Goal: Task Accomplishment & Management: Complete application form

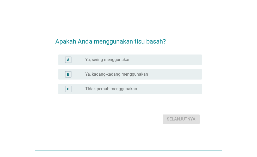
click at [128, 60] on label "Ya, sering menggunakan" at bounding box center [107, 59] width 45 height 5
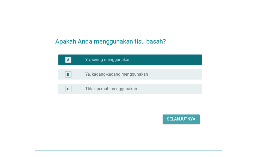
click at [174, 122] on button "Selanjutnya" at bounding box center [180, 118] width 37 height 9
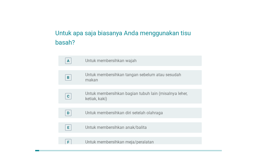
click at [148, 58] on div "radio_button_unchecked Untuk membersihkan wajah" at bounding box center [139, 60] width 108 height 5
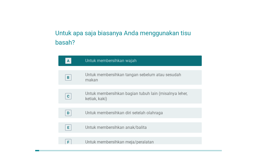
click at [148, 78] on label "Untuk membersihkan tangan sebelum atau sesudah makan" at bounding box center [139, 77] width 108 height 10
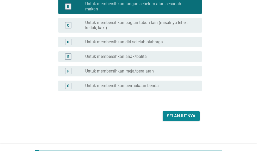
scroll to position [72, 0]
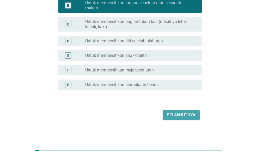
click at [181, 114] on div "Selanjutnya" at bounding box center [181, 115] width 29 height 6
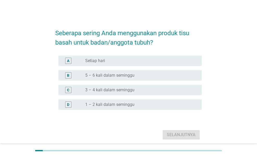
click at [118, 61] on div "radio_button_unchecked Setiap hari" at bounding box center [139, 60] width 108 height 5
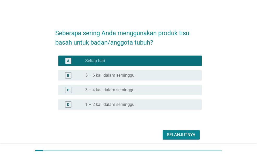
click at [173, 136] on div "Selanjutnya" at bounding box center [181, 134] width 29 height 6
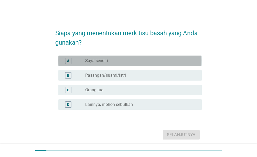
click at [146, 63] on div "radio_button_unchecked Saya sendiri" at bounding box center [139, 60] width 108 height 5
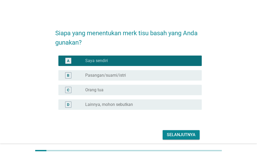
click at [168, 133] on div "Selanjutnya" at bounding box center [181, 134] width 29 height 6
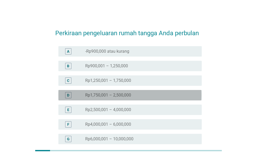
click at [141, 91] on div "D radio_button_unchecked Rp1,750,001 – 2,500,000" at bounding box center [129, 95] width 143 height 10
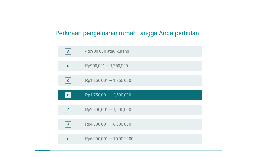
click at [147, 82] on div "radio_button_unchecked Rp1,250,001 – 1,750,000" at bounding box center [139, 80] width 108 height 5
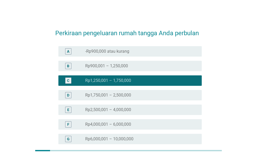
scroll to position [52, 0]
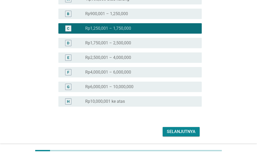
click at [185, 132] on div "Selanjutnya" at bounding box center [181, 131] width 29 height 6
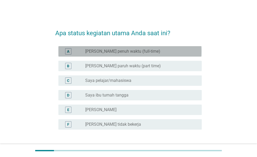
click at [162, 51] on div "radio_button_unchecked Saya karyawan penuh waktu (full-time)" at bounding box center [139, 51] width 108 height 5
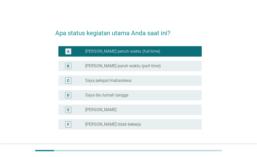
scroll to position [40, 0]
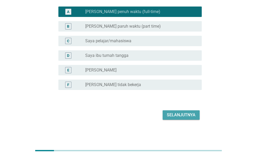
click at [181, 114] on div "Selanjutnya" at bounding box center [181, 115] width 29 height 6
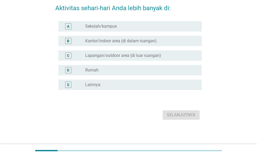
scroll to position [0, 0]
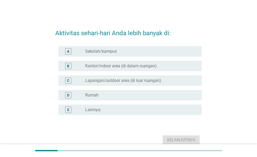
click at [164, 64] on div "radio_button_unchecked Kantor/indoor area (di dalam ruangan)" at bounding box center [139, 65] width 108 height 5
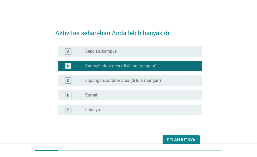
click at [179, 139] on div "Selanjutnya" at bounding box center [181, 140] width 29 height 6
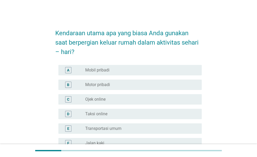
click at [159, 82] on div "radio_button_unchecked Motor pribadi" at bounding box center [139, 84] width 108 height 5
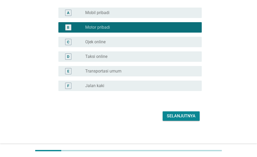
scroll to position [58, 0]
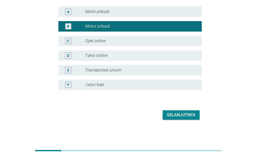
click at [179, 116] on div "Selanjutnya" at bounding box center [181, 115] width 29 height 6
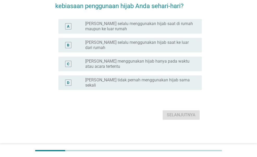
scroll to position [0, 0]
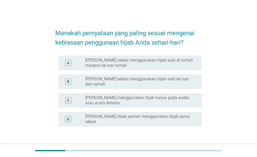
click at [128, 59] on label "Saya selalu menggunakan hijab saat di rumah maupun ke luar rumah" at bounding box center [139, 63] width 108 height 10
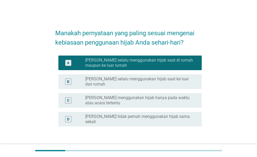
click at [182, 147] on button "Selanjutnya" at bounding box center [180, 151] width 37 height 9
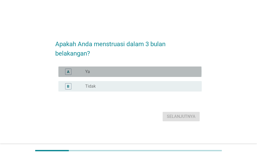
click at [128, 73] on div "radio_button_unchecked Ya" at bounding box center [139, 71] width 108 height 5
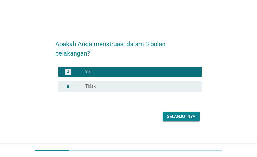
click at [174, 117] on div "Selanjutnya" at bounding box center [181, 116] width 29 height 6
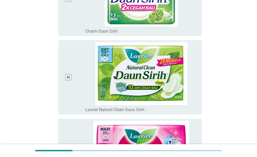
scroll to position [703, 0]
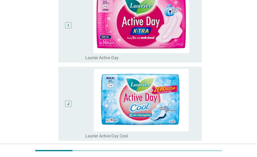
click at [65, 25] on div "I" at bounding box center [68, 25] width 6 height 6
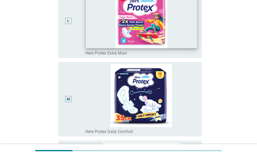
scroll to position [885, 0]
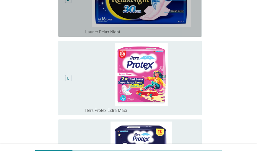
click at [67, 23] on div "K" at bounding box center [67, 0] width 11 height 70
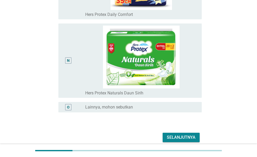
scroll to position [1082, 0]
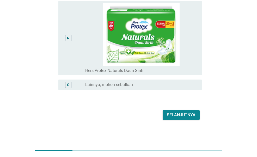
click at [170, 118] on button "Selanjutnya" at bounding box center [180, 114] width 37 height 9
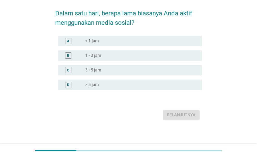
scroll to position [0, 0]
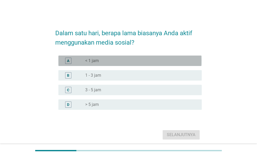
click at [104, 56] on div "A radio_button_unchecked < 1 jam" at bounding box center [129, 60] width 143 height 10
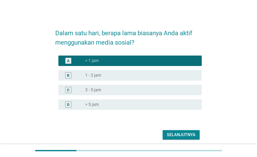
click at [174, 140] on div "Selanjutnya" at bounding box center [128, 134] width 146 height 12
click at [183, 130] on button "Selanjutnya" at bounding box center [180, 134] width 37 height 9
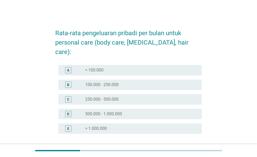
click at [144, 65] on div "A radio_button_unchecked < 100.000" at bounding box center [129, 70] width 143 height 10
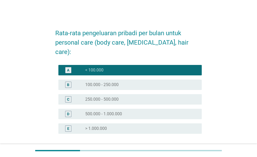
click at [135, 80] on div "B radio_button_unchecked 100.000 - 250.000" at bounding box center [129, 84] width 143 height 10
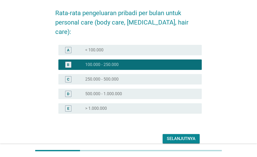
scroll to position [34, 0]
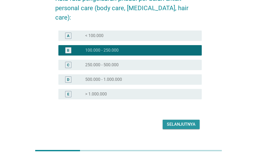
click at [173, 121] on div "Selanjutnya" at bounding box center [181, 124] width 29 height 6
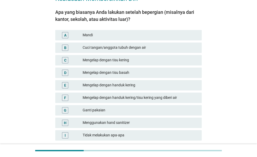
scroll to position [0, 0]
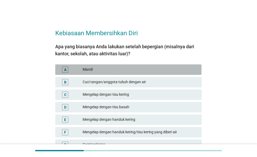
drag, startPoint x: 112, startPoint y: 71, endPoint x: 112, endPoint y: 75, distance: 3.7
click at [112, 71] on div "Mandi" at bounding box center [140, 69] width 115 height 6
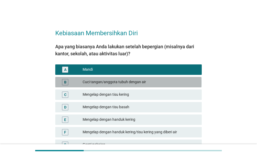
click at [116, 83] on div "Cuci tangan/anggota tubuh dengan air" at bounding box center [140, 82] width 115 height 6
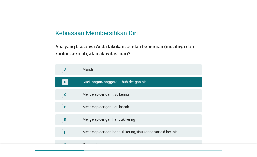
click at [124, 75] on div "A Mandi" at bounding box center [128, 69] width 148 height 12
click at [149, 76] on div "B Cuci tangan/anggota tubuh dengan air" at bounding box center [128, 82] width 148 height 12
click at [152, 71] on div "Mandi" at bounding box center [140, 69] width 115 height 6
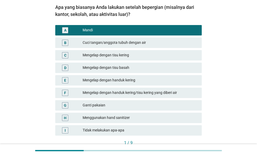
scroll to position [74, 0]
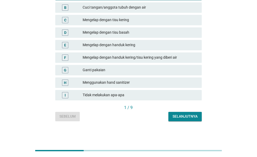
click at [175, 117] on div "Selanjutnya" at bounding box center [184, 116] width 25 height 5
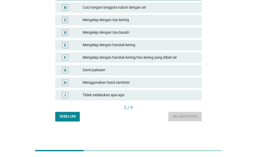
scroll to position [0, 0]
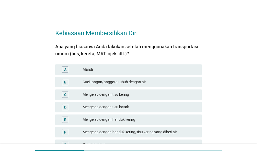
click at [155, 70] on div "Mandi" at bounding box center [140, 69] width 115 height 6
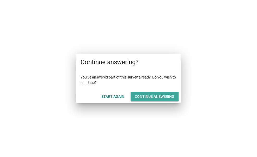
click at [146, 97] on div "Continue answering" at bounding box center [155, 96] width 40 height 5
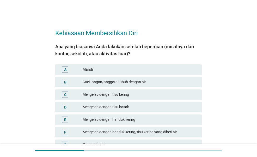
click at [142, 67] on div "Mandi" at bounding box center [140, 69] width 115 height 6
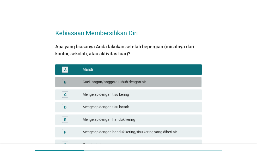
click at [164, 83] on div "Cuci tangan/anggota tubuh dengan air" at bounding box center [140, 82] width 115 height 6
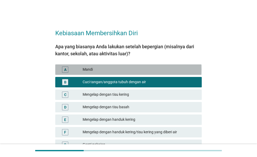
click at [175, 73] on div "A Mandi" at bounding box center [128, 69] width 146 height 10
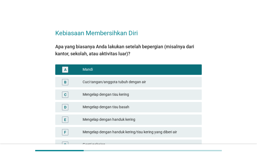
scroll to position [74, 0]
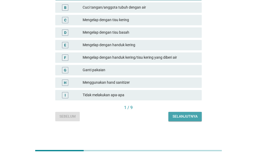
click at [180, 116] on div "Selanjutnya" at bounding box center [184, 116] width 25 height 5
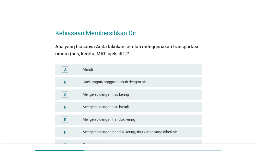
click at [151, 66] on div "Mandi" at bounding box center [140, 69] width 115 height 6
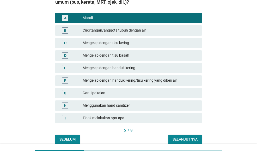
scroll to position [52, 0]
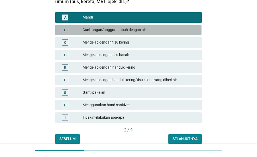
click at [160, 27] on div "Cuci tangan/anggota tubuh dengan air" at bounding box center [140, 30] width 115 height 6
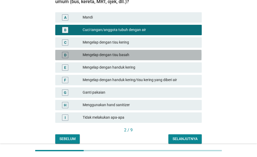
click at [158, 55] on div "Mengelap dengan tisu basah" at bounding box center [140, 55] width 115 height 6
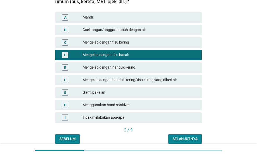
click at [184, 138] on div "Selanjutnya" at bounding box center [184, 138] width 25 height 5
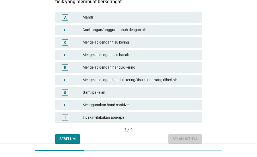
scroll to position [0, 0]
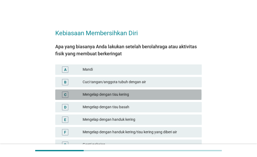
click at [139, 94] on div "Mengelap dengan tisu kering" at bounding box center [140, 94] width 115 height 6
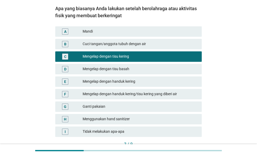
scroll to position [74, 0]
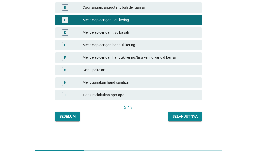
click at [174, 116] on div "Selanjutnya" at bounding box center [184, 116] width 25 height 5
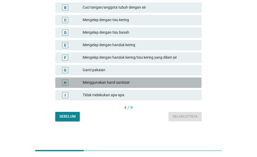
click at [156, 83] on div "Menggunakan hand sanitizer" at bounding box center [140, 82] width 115 height 6
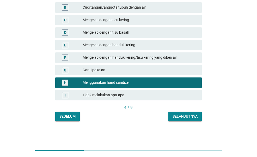
drag, startPoint x: 177, startPoint y: 110, endPoint x: 179, endPoint y: 114, distance: 4.3
click at [179, 114] on div "Apa yang biasanya Anda lakukan setelah makan di luar rumah (misalnya street foo…" at bounding box center [128, 42] width 146 height 158
drag, startPoint x: 179, startPoint y: 114, endPoint x: 181, endPoint y: 118, distance: 4.6
click at [181, 118] on div "Selanjutnya" at bounding box center [184, 116] width 25 height 5
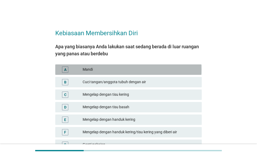
drag, startPoint x: 175, startPoint y: 71, endPoint x: 173, endPoint y: 76, distance: 5.9
click at [175, 71] on div "Mandi" at bounding box center [140, 69] width 115 height 6
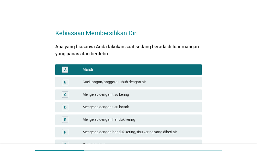
click at [170, 83] on div "Cuci tangan/anggota tubuh dengan air" at bounding box center [140, 82] width 115 height 6
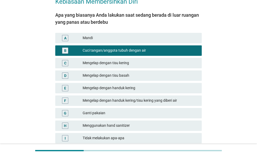
scroll to position [74, 0]
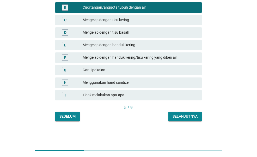
click at [187, 122] on div "Kebiasaan Membersihkan Diri Apa yang biasanya Anda lakukan saat sedang berada d…" at bounding box center [128, 35] width 154 height 181
click at [187, 120] on button "Selanjutnya" at bounding box center [184, 116] width 33 height 9
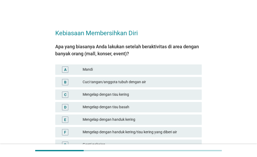
click at [149, 66] on div "A Mandi" at bounding box center [128, 69] width 146 height 10
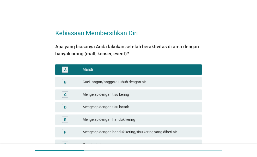
scroll to position [74, 0]
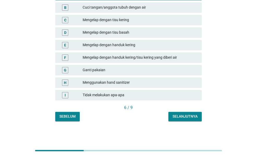
click at [180, 114] on div "Selanjutnya" at bounding box center [184, 116] width 25 height 5
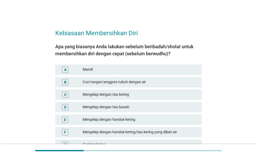
click at [160, 71] on div "Mandi" at bounding box center [140, 69] width 115 height 6
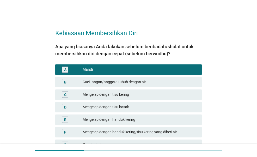
click at [157, 81] on div "Cuci tangan/anggota tubuh dengan air" at bounding box center [140, 82] width 115 height 6
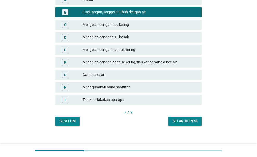
scroll to position [74, 0]
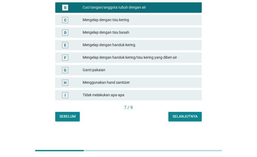
click at [185, 118] on div "Selanjutnya" at bounding box center [184, 116] width 25 height 5
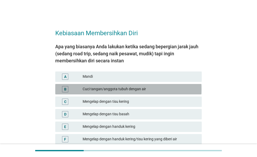
click at [161, 88] on div "Cuci tangan/anggota tubuh dengan air" at bounding box center [140, 89] width 115 height 6
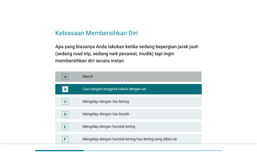
click at [170, 78] on div "Mandi" at bounding box center [140, 76] width 115 height 6
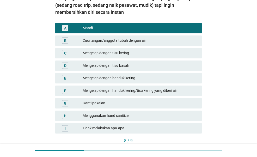
scroll to position [81, 0]
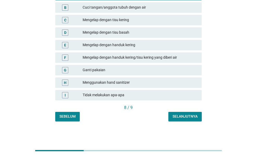
click at [179, 117] on div "Selanjutnya" at bounding box center [184, 116] width 25 height 5
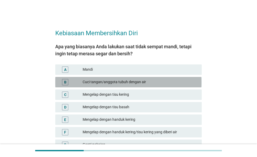
click at [170, 83] on div "Cuci tangan/anggota tubuh dengan air" at bounding box center [140, 82] width 115 height 6
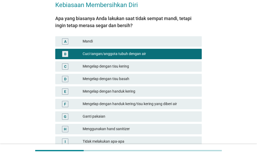
scroll to position [74, 0]
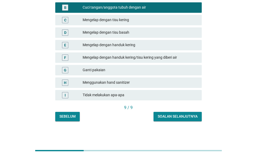
click at [178, 114] on div "Soalan selanjutnya" at bounding box center [178, 116] width 40 height 5
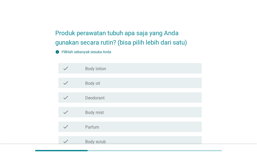
click at [168, 70] on div "check_box_outline_blank Body lotion" at bounding box center [141, 68] width 112 height 6
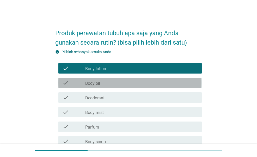
click at [158, 84] on div "check_box_outline_blank Body oil" at bounding box center [141, 83] width 112 height 6
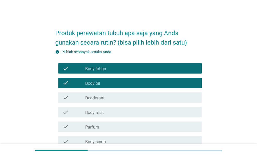
click at [151, 98] on div "check_box_outline_blank Deodorant" at bounding box center [141, 97] width 112 height 6
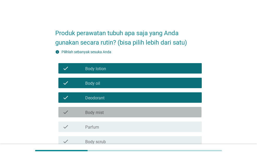
click at [148, 110] on div "check_box_outline_blank Body mist" at bounding box center [141, 112] width 112 height 6
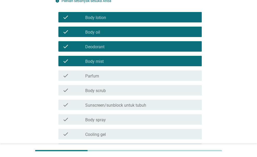
scroll to position [52, 0]
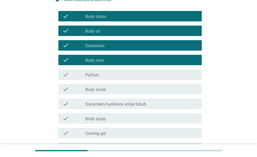
click at [153, 74] on div "check_box_outline_blank Parfum" at bounding box center [141, 74] width 112 height 6
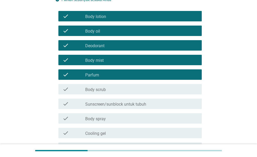
click at [149, 90] on div "check_box_outline_blank Body scrub" at bounding box center [141, 89] width 112 height 6
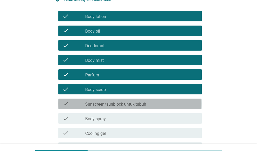
click at [147, 101] on div "check_box_outline_blank Sunscreen/sunblock untuk tubuh" at bounding box center [141, 104] width 112 height 6
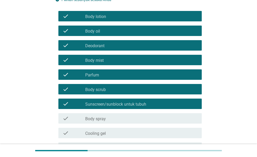
click at [144, 117] on div "check_box_outline_blank Body spray" at bounding box center [141, 118] width 112 height 6
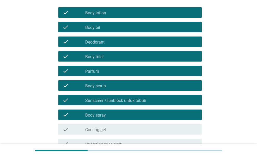
scroll to position [104, 0]
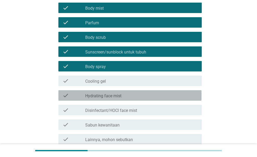
click at [141, 96] on div "check_box_outline_blank Hydrating face mist" at bounding box center [141, 95] width 112 height 6
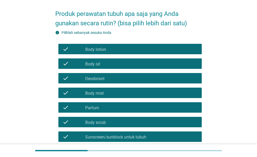
scroll to position [26, 0]
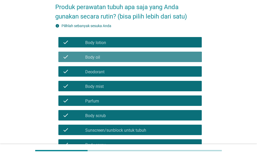
click at [137, 54] on div "check_box_outline_blank Body oil" at bounding box center [141, 57] width 112 height 6
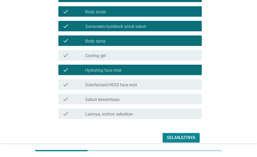
scroll to position [130, 0]
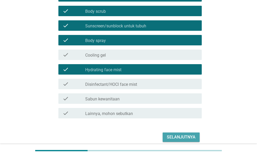
click at [175, 136] on div "Selanjutnya" at bounding box center [181, 137] width 29 height 6
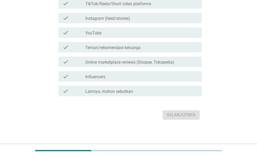
scroll to position [0, 0]
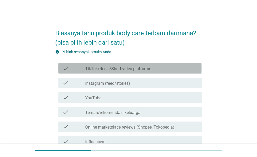
click at [147, 68] on label "TikTok/Reels/Short video platforms" at bounding box center [118, 68] width 66 height 5
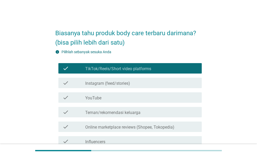
click at [143, 82] on div "check_box_outline_blank Instagram (feed/stories)" at bounding box center [141, 83] width 112 height 6
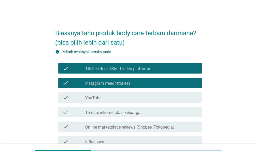
click at [153, 114] on div "check_box_outline_blank Teman/rekomendasi keluarga" at bounding box center [141, 112] width 112 height 6
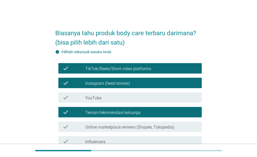
click at [153, 126] on label "Online marketplace reviews (Shopee, Tokopedia)" at bounding box center [129, 126] width 89 height 5
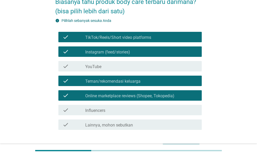
scroll to position [65, 0]
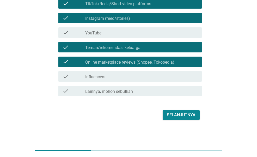
click at [139, 76] on div "check_box_outline_blank Influencers" at bounding box center [141, 76] width 112 height 6
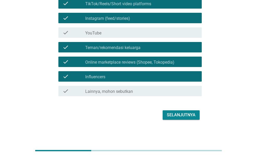
click at [181, 116] on div "Selanjutnya" at bounding box center [181, 115] width 29 height 6
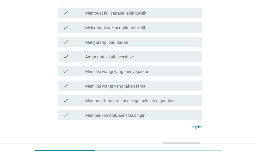
scroll to position [0, 0]
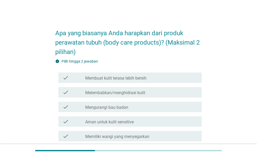
click at [130, 76] on label "Membuat kulit terasa lebih bersih" at bounding box center [115, 78] width 61 height 5
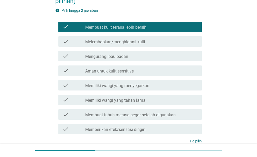
scroll to position [52, 0]
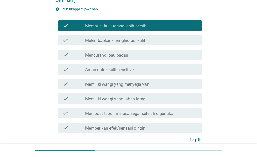
click at [141, 85] on label "Memiliki wangi yang menyegarkan" at bounding box center [117, 84] width 64 height 5
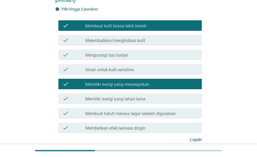
click at [171, 43] on div "check_box_outline_blank Melembabkan/menghidrasi kulit" at bounding box center [141, 40] width 112 height 6
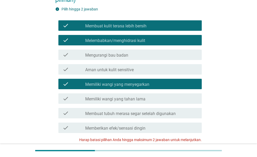
click at [167, 41] on div "check_box_outline_blank Melembabkan/menghidrasi kulit" at bounding box center [141, 40] width 112 height 6
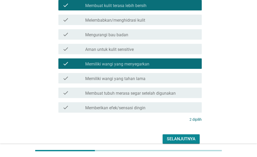
scroll to position [96, 0]
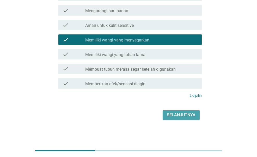
click at [182, 115] on div "Selanjutnya" at bounding box center [181, 115] width 29 height 6
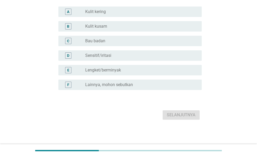
scroll to position [0, 0]
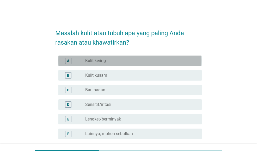
click at [126, 59] on div "radio_button_unchecked Kulit kering" at bounding box center [139, 60] width 108 height 5
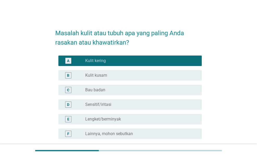
click at [113, 106] on div "radio_button_unchecked Sensitif/iritasi" at bounding box center [139, 104] width 108 height 5
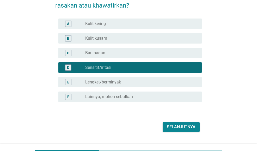
scroll to position [49, 0]
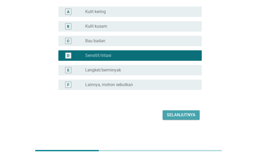
click at [182, 112] on div "Selanjutnya" at bounding box center [181, 115] width 29 height 6
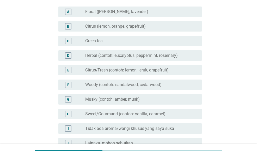
scroll to position [0, 0]
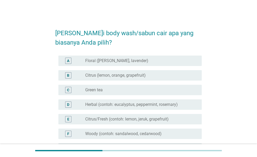
drag, startPoint x: 149, startPoint y: 118, endPoint x: 172, endPoint y: 112, distance: 24.3
click at [149, 118] on label "Citrus/Fresh (contoh: lemon, jeruk, grapefruit)" at bounding box center [126, 118] width 83 height 5
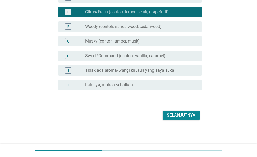
scroll to position [107, 0]
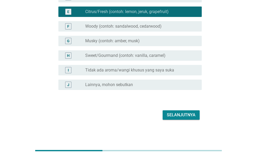
click at [186, 115] on div "Selanjutnya" at bounding box center [181, 115] width 29 height 6
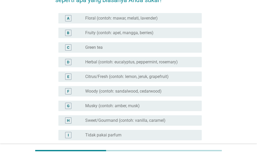
scroll to position [52, 0]
click at [160, 115] on div "H radio_button_unchecked Sweet/Gourmand (contoh: vanilla, caramel)" at bounding box center [129, 120] width 143 height 10
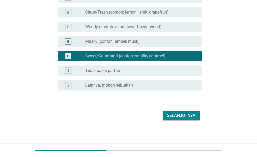
scroll to position [117, 0]
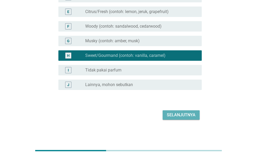
click at [189, 116] on div "Selanjutnya" at bounding box center [181, 115] width 29 height 6
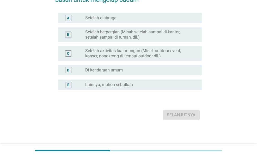
scroll to position [0, 0]
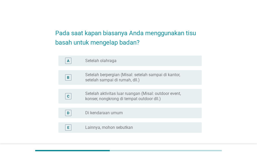
click at [165, 75] on label "Setelah berpergian (Misal: setelah sampai di kantor, setelah sampai di rumah, d…" at bounding box center [139, 77] width 108 height 10
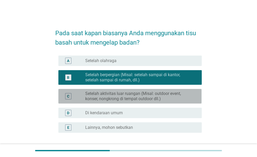
click at [184, 93] on label "Setelah aktivitas luar ruangan (Misal: outdoor event, konser, nongkrong di temp…" at bounding box center [139, 96] width 108 height 10
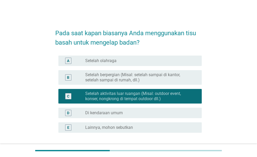
scroll to position [43, 0]
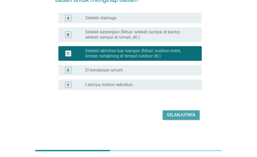
click at [193, 117] on div "Selanjutnya" at bounding box center [181, 115] width 29 height 6
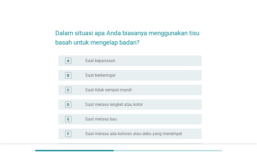
click at [168, 73] on div "radio_button_unchecked Saat berkeringat" at bounding box center [139, 75] width 108 height 5
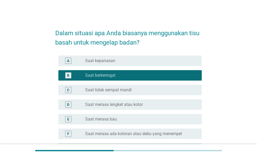
click at [168, 100] on div "D radio_button_unchecked Saat merasa lengket atau kotor" at bounding box center [129, 104] width 143 height 10
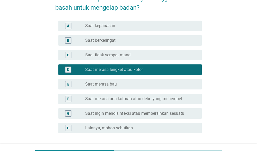
scroll to position [78, 0]
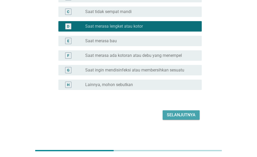
click at [174, 115] on div "Selanjutnya" at bounding box center [181, 115] width 29 height 6
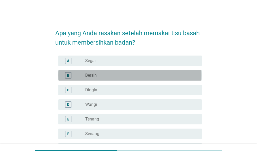
click at [158, 73] on div "radio_button_unchecked Bersih" at bounding box center [139, 75] width 108 height 5
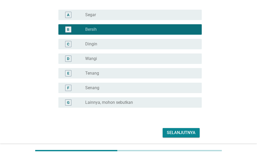
scroll to position [64, 0]
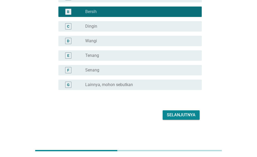
click at [168, 110] on div "Selanjutnya" at bounding box center [128, 115] width 146 height 12
click at [173, 116] on div "Selanjutnya" at bounding box center [181, 115] width 29 height 6
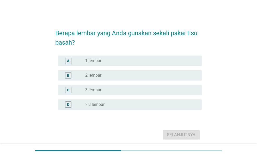
click at [158, 63] on div "radio_button_unchecked 1 lembar" at bounding box center [141, 61] width 112 height 6
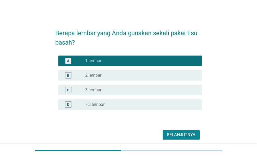
click at [178, 134] on div "Selanjutnya" at bounding box center [181, 134] width 29 height 6
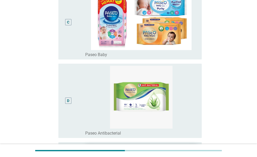
scroll to position [312, 0]
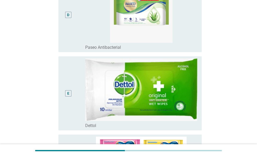
click at [69, 16] on div "D" at bounding box center [68, 14] width 2 height 5
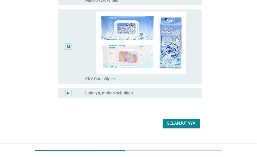
scroll to position [988, 0]
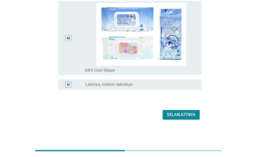
click at [183, 117] on div "Selanjutnya" at bounding box center [181, 114] width 29 height 6
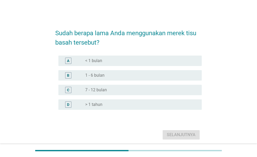
click at [129, 60] on div "radio_button_unchecked < 1 bulan" at bounding box center [139, 60] width 108 height 5
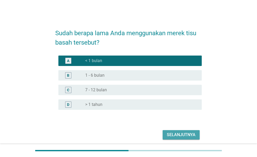
click at [177, 133] on div "Selanjutnya" at bounding box center [181, 134] width 29 height 6
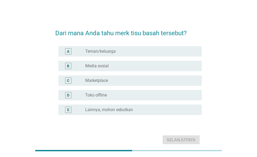
click at [143, 73] on div "B radio_button_unchecked Media sosial" at bounding box center [128, 66] width 146 height 15
click at [144, 80] on div "radio_button_unchecked Marketplace" at bounding box center [139, 80] width 108 height 5
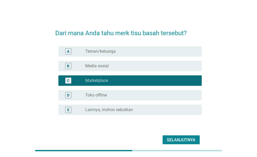
click at [176, 138] on div "Selanjutnya" at bounding box center [181, 140] width 29 height 6
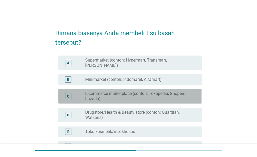
click at [126, 91] on label "E-commerce marketplace (contoh: Tokopedia, Shopee, Lazada)" at bounding box center [139, 96] width 108 height 10
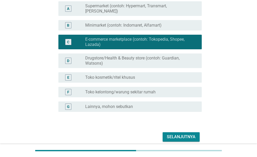
scroll to position [72, 0]
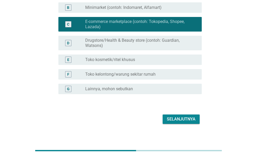
click at [173, 116] on div "Selanjutnya" at bounding box center [181, 119] width 29 height 6
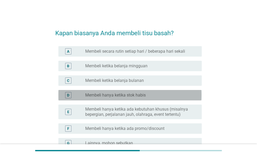
click at [156, 93] on div "radio_button_unchecked Membeli hanya ketika stok habis" at bounding box center [139, 94] width 108 height 5
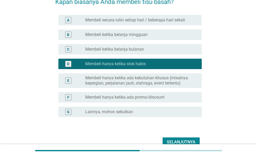
scroll to position [58, 0]
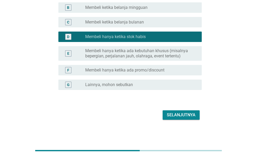
click at [186, 112] on div "Selanjutnya" at bounding box center [181, 115] width 29 height 6
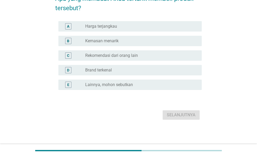
scroll to position [0, 0]
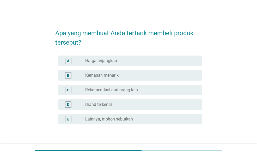
click at [166, 59] on div "radio_button_unchecked Harga terjangkau" at bounding box center [139, 60] width 108 height 5
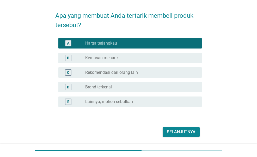
scroll to position [34, 0]
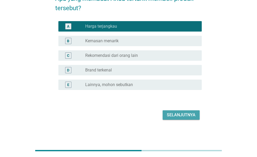
click at [172, 114] on div "Selanjutnya" at bounding box center [181, 115] width 29 height 6
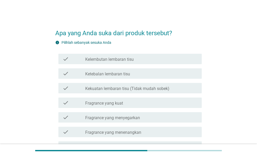
click at [149, 131] on div "check_box_outline_blank Fragrance yang menenangkan" at bounding box center [141, 132] width 112 height 6
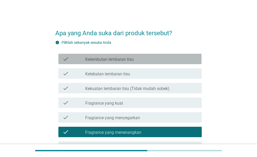
click at [164, 60] on div "check_box_outline_blank Kelembutan lembaran tisu" at bounding box center [141, 59] width 112 height 6
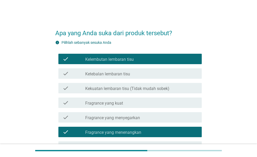
scroll to position [78, 0]
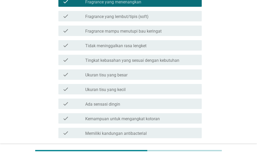
click at [151, 90] on div "check_box_outline_blank Ukuran tisu yang kecil" at bounding box center [141, 89] width 112 height 6
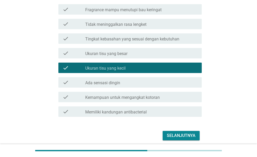
scroll to position [172, 0]
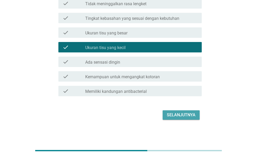
click at [179, 116] on div "Selanjutnya" at bounding box center [181, 115] width 29 height 6
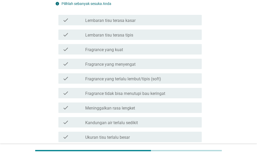
scroll to position [104, 0]
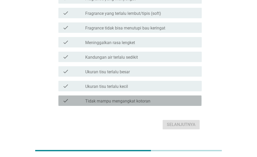
click at [146, 102] on label "Tidak mampu mengangkat kotoran" at bounding box center [117, 100] width 65 height 5
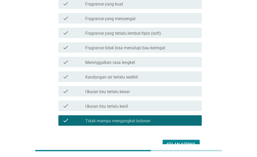
scroll to position [52, 0]
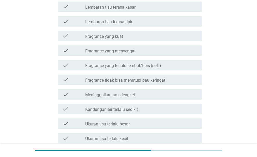
click at [167, 80] on div "check_box_outline_blank Fragrance tidak bisa menutupi bau keringat" at bounding box center [141, 80] width 112 height 6
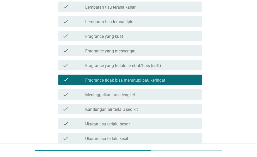
click at [164, 92] on div "check_box_outline_blank Meninggalkan rasa lengket" at bounding box center [141, 94] width 112 height 6
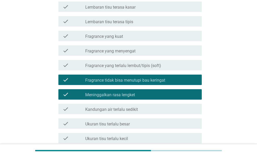
click at [166, 80] on div "check_box_outline_blank Fragrance tidak bisa menutupi bau keringat" at bounding box center [141, 80] width 112 height 6
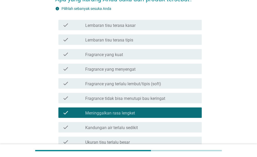
scroll to position [26, 0]
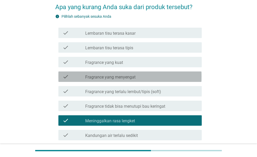
click at [169, 76] on div "check_box_outline_blank Fragrance yang menyengat" at bounding box center [141, 76] width 112 height 6
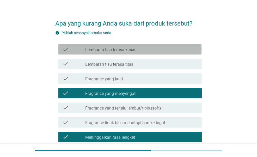
click at [131, 46] on div "check_box_outline_blank Lembaran tisu terasa kasar" at bounding box center [141, 49] width 112 height 6
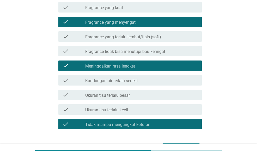
scroll to position [114, 0]
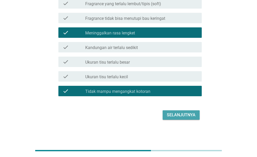
click at [182, 116] on div "Selanjutnya" at bounding box center [181, 115] width 29 height 6
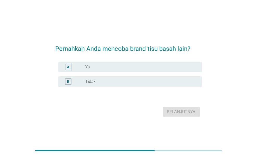
click at [152, 68] on div "radio_button_unchecked Ya" at bounding box center [139, 66] width 108 height 5
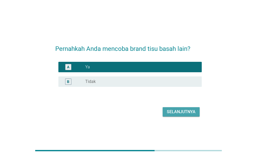
click at [177, 114] on div "Selanjutnya" at bounding box center [181, 112] width 29 height 6
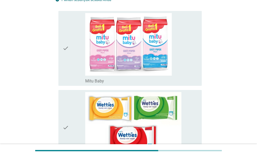
click at [63, 60] on icon "check" at bounding box center [65, 48] width 6 height 71
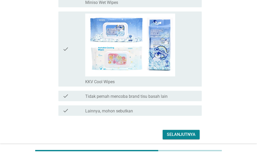
scroll to position [990, 0]
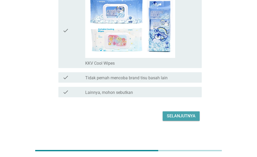
click at [168, 113] on div "Selanjutnya" at bounding box center [181, 116] width 29 height 6
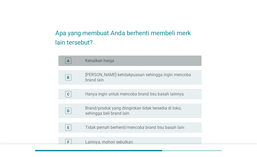
click at [164, 55] on div "A radio_button_unchecked Kenaikan harga" at bounding box center [129, 60] width 143 height 10
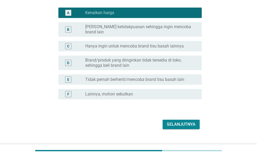
scroll to position [53, 0]
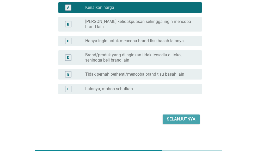
click at [170, 116] on div "Selanjutnya" at bounding box center [181, 119] width 29 height 6
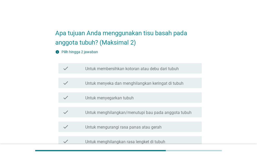
click at [150, 68] on label "Untuk membersihkan kotoran atau debu dari tubuh" at bounding box center [131, 68] width 93 height 5
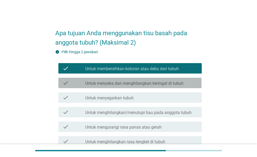
click at [155, 83] on label "Untuk menyeka dan menghilangkan keringat di tubuh" at bounding box center [134, 83] width 98 height 5
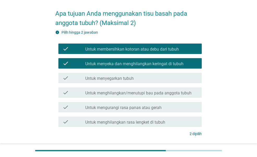
scroll to position [52, 0]
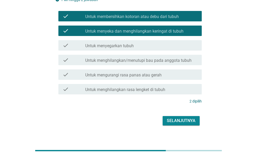
click at [184, 120] on div "Selanjutnya" at bounding box center [181, 120] width 29 height 6
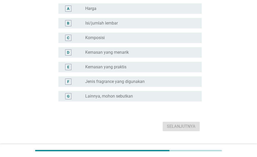
scroll to position [0, 0]
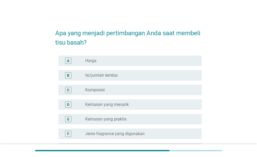
click at [97, 57] on div "A radio_button_unchecked Harga" at bounding box center [129, 60] width 143 height 10
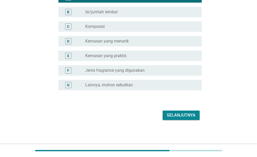
scroll to position [64, 0]
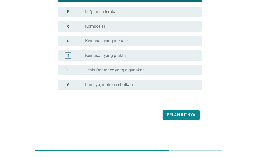
click at [172, 116] on div "Selanjutnya" at bounding box center [181, 115] width 29 height 6
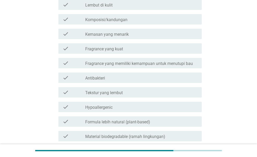
scroll to position [0, 0]
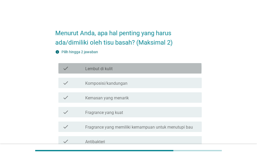
click at [168, 71] on div "check_box_outline_blank Lembut di kulit" at bounding box center [141, 68] width 112 height 6
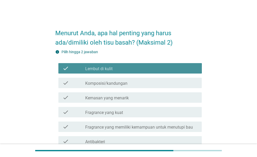
click at [168, 71] on div "check_box_outline_blank Lembut di kulit" at bounding box center [141, 68] width 112 height 6
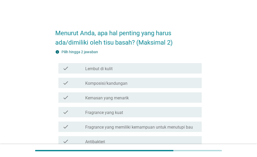
click at [154, 71] on div "check_box_outline_blank Lembut di kulit" at bounding box center [141, 68] width 112 height 6
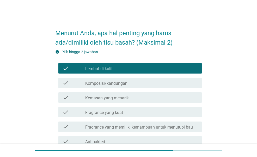
click at [148, 86] on div "check_box_outline_blank Komposisi/kandungan" at bounding box center [141, 83] width 112 height 6
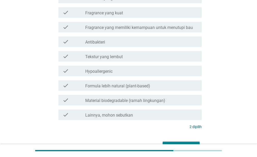
scroll to position [104, 0]
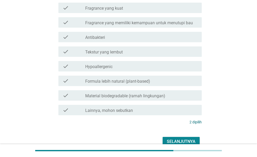
click at [187, 141] on div "Selanjutnya" at bounding box center [181, 141] width 29 height 6
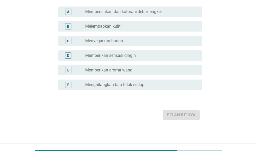
scroll to position [0, 0]
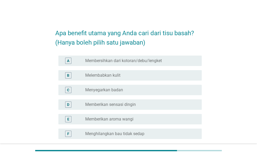
click at [181, 61] on div "radio_button_unchecked Membersihkan dari kotoran/debu/lengket" at bounding box center [139, 60] width 108 height 5
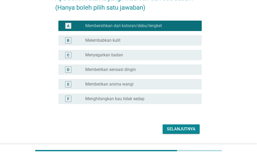
scroll to position [49, 0]
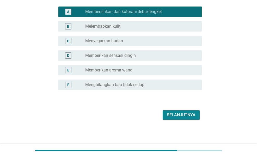
click at [182, 115] on div "Selanjutnya" at bounding box center [181, 115] width 29 height 6
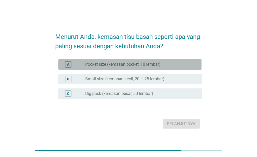
click at [173, 66] on div "radio_button_unchecked Pocket size (kemasan pocket, 10 lembar)" at bounding box center [139, 64] width 108 height 5
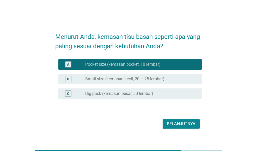
click at [181, 127] on div "Selanjutnya" at bounding box center [181, 124] width 29 height 6
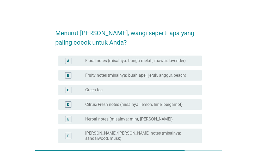
click at [179, 108] on div "D radio_button_unchecked Citrus/Fresh notes (misalnya: lemon, lime, bergamot)" at bounding box center [129, 104] width 143 height 10
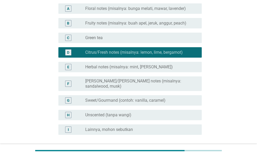
scroll to position [78, 0]
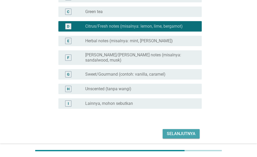
click at [181, 132] on div "Selanjutnya" at bounding box center [181, 133] width 29 height 6
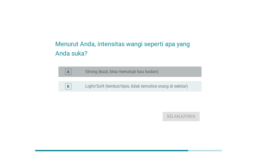
click at [138, 71] on label "Strong (kuat, bisa menutupi bau badan)" at bounding box center [121, 71] width 73 height 5
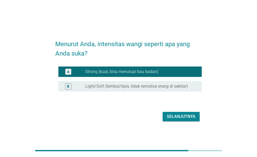
click at [140, 83] on div "B radio_button_unchecked Light/Soft (lembut/tipis, tidak ternotice orang di sek…" at bounding box center [129, 86] width 143 height 10
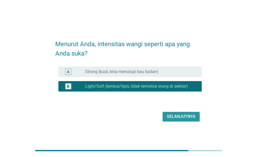
click at [168, 116] on div "Selanjutnya" at bounding box center [181, 116] width 29 height 6
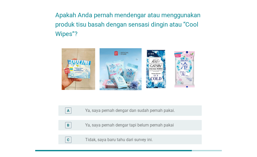
scroll to position [26, 0]
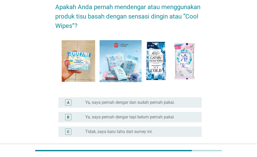
click at [131, 103] on label "Ya, saya pernah dengar dan sudah pernah pakai." at bounding box center [130, 102] width 90 height 5
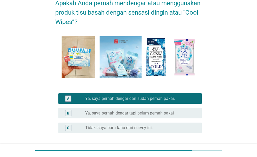
scroll to position [52, 0]
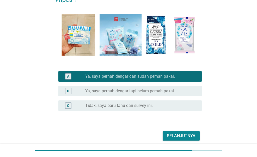
click at [185, 137] on div "Selanjutnya" at bounding box center [181, 136] width 29 height 6
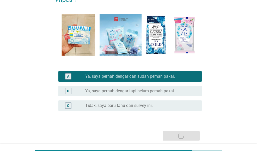
scroll to position [0, 0]
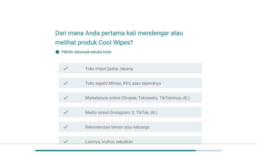
click at [171, 95] on div "check_box_outline_blank Marketplace online (Shopee, Tokopedia, TikTokshop, dll.)" at bounding box center [141, 97] width 112 height 6
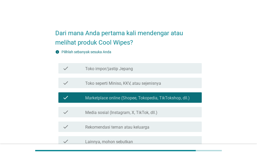
click at [175, 69] on div "check_box_outline_blank Toko impor/jastip [GEOGRAPHIC_DATA]" at bounding box center [141, 68] width 112 height 6
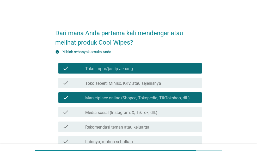
click at [169, 84] on div "check_box_outline_blank Toko seperti Miniso, KKV, atau sejenisnya" at bounding box center [141, 83] width 112 height 6
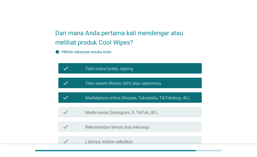
click at [171, 66] on div "check_box_outline_blank Toko impor/jastip [GEOGRAPHIC_DATA]" at bounding box center [141, 68] width 112 height 6
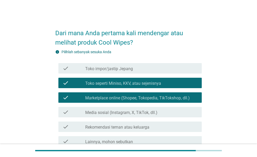
scroll to position [26, 0]
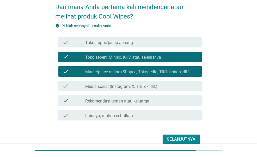
click at [175, 87] on div "check_box_outline_blank Media sosial (Instagram, X, TikTok, dll.)" at bounding box center [141, 86] width 112 height 6
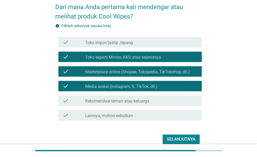
click at [173, 103] on div "check check_box_outline_blank Rekomendasi teman atau keluarga" at bounding box center [129, 100] width 143 height 10
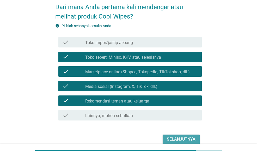
click at [176, 137] on div "Selanjutnya" at bounding box center [181, 139] width 29 height 6
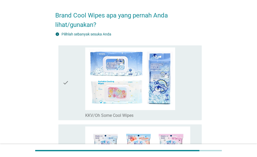
scroll to position [0, 0]
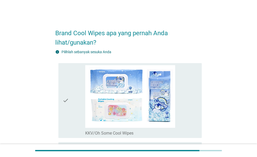
click at [67, 88] on icon "check" at bounding box center [65, 100] width 6 height 71
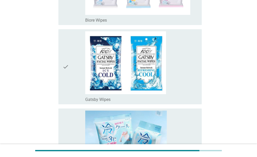
scroll to position [284, 0]
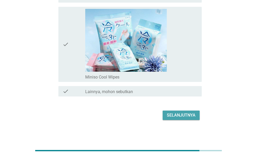
click at [183, 113] on div "Selanjutnya" at bounding box center [181, 115] width 29 height 6
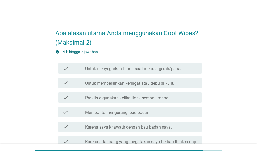
click at [161, 64] on div "check check_box_outline_blank Untuk menyegarkan tubuh saat merasa gerah/panas." at bounding box center [129, 68] width 143 height 10
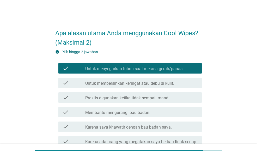
click at [172, 83] on label "Untuk membersihkan keringat atau debu di kulit." at bounding box center [129, 83] width 89 height 5
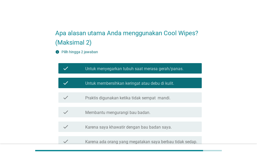
click at [175, 96] on div "check_box_outline_blank Praktis digunakan ketika tidak sempat mandi." at bounding box center [141, 97] width 112 height 6
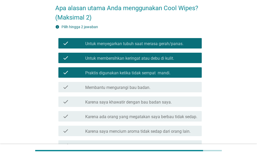
scroll to position [87, 0]
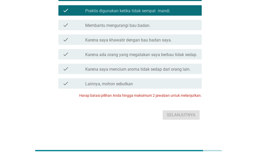
click at [189, 120] on div "Selanjutnya" at bounding box center [128, 115] width 146 height 12
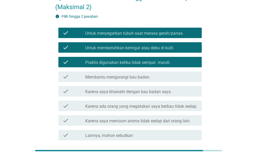
scroll to position [35, 0]
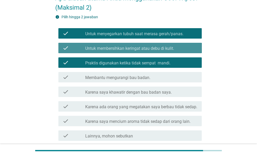
click at [166, 47] on label "Untuk membersihkan keringat atau debu di kulit." at bounding box center [129, 48] width 89 height 5
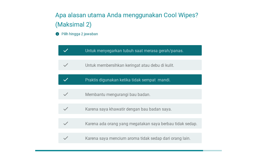
scroll to position [9, 0]
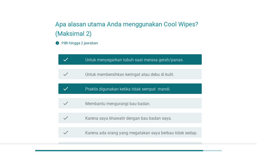
click at [167, 84] on div "check check_box_outline_blank Praktis digunakan ketika tidak sempat mandi." at bounding box center [129, 88] width 143 height 10
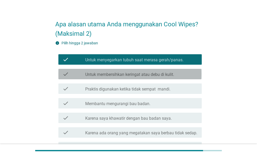
click at [171, 72] on label "Untuk membersihkan keringat atau debu di kulit." at bounding box center [129, 74] width 89 height 5
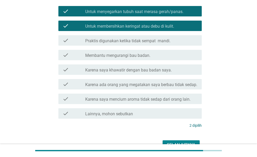
scroll to position [87, 0]
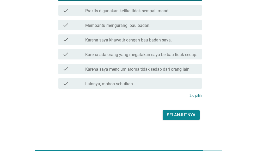
click at [187, 113] on div "Selanjutnya" at bounding box center [181, 115] width 29 height 6
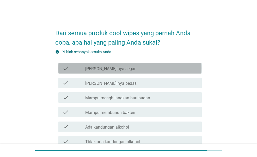
click at [160, 68] on div "check_box_outline_blank [PERSON_NAME]inya segar" at bounding box center [141, 68] width 112 height 6
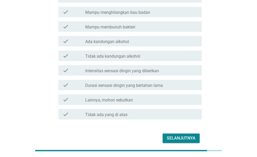
scroll to position [78, 0]
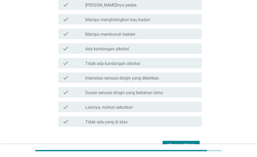
click at [151, 89] on div "check_box_outline_blank Durasi sensasi dingin yang bertahan lama" at bounding box center [141, 92] width 112 height 6
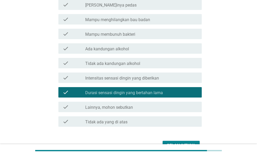
click at [165, 76] on div "check_box_outline_blank Intensitas sensasi dingin yang diberikan" at bounding box center [141, 77] width 112 height 6
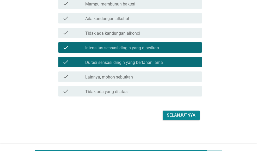
scroll to position [109, 0]
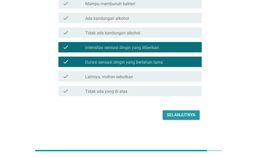
click at [180, 115] on div "Selanjutnya" at bounding box center [181, 115] width 29 height 6
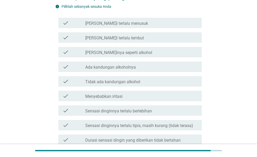
scroll to position [52, 0]
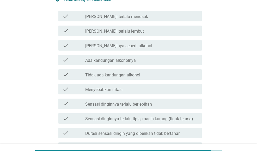
click at [166, 61] on div "check_box_outline_blank Ada kandungan alkoholnya" at bounding box center [141, 60] width 112 height 6
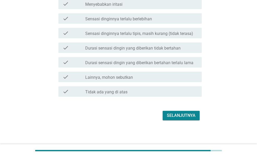
scroll to position [138, 0]
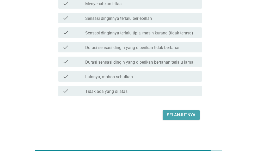
click at [169, 114] on div "Selanjutnya" at bounding box center [181, 115] width 29 height 6
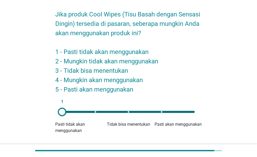
scroll to position [26, 0]
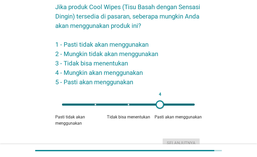
drag, startPoint x: 62, startPoint y: 106, endPoint x: 160, endPoint y: 114, distance: 98.2
click at [160, 114] on div "4 Pasti tidak akan menggunakan Tidak bisa menentukan Pasti akan menggunakan" at bounding box center [128, 112] width 146 height 27
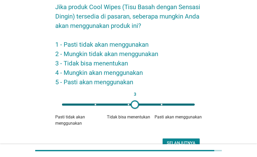
drag, startPoint x: 161, startPoint y: 104, endPoint x: 135, endPoint y: 106, distance: 26.4
click at [135, 106] on div at bounding box center [135, 104] width 8 height 8
click at [186, 141] on div "Selanjutnya" at bounding box center [181, 143] width 29 height 6
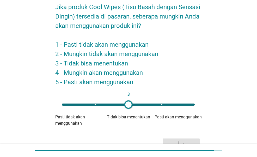
scroll to position [0, 0]
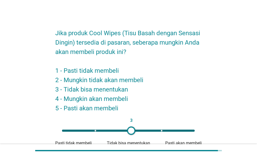
type input "4"
drag, startPoint x: 63, startPoint y: 133, endPoint x: 161, endPoint y: 135, distance: 98.4
click at [161, 135] on div "4" at bounding box center [128, 130] width 141 height 10
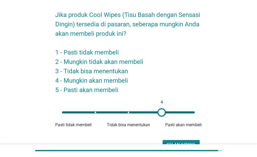
scroll to position [26, 0]
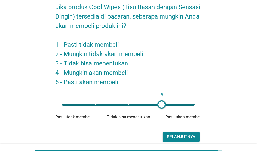
click at [184, 131] on div "Selanjutnya" at bounding box center [128, 136] width 146 height 12
click at [184, 137] on div "Selanjutnya" at bounding box center [181, 137] width 29 height 6
